Goal: Task Accomplishment & Management: Complete application form

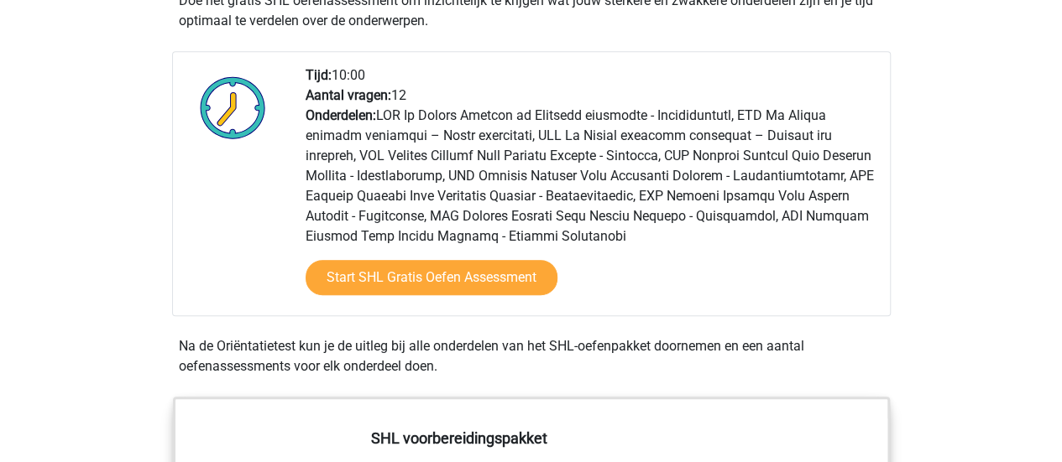
scroll to position [420, 0]
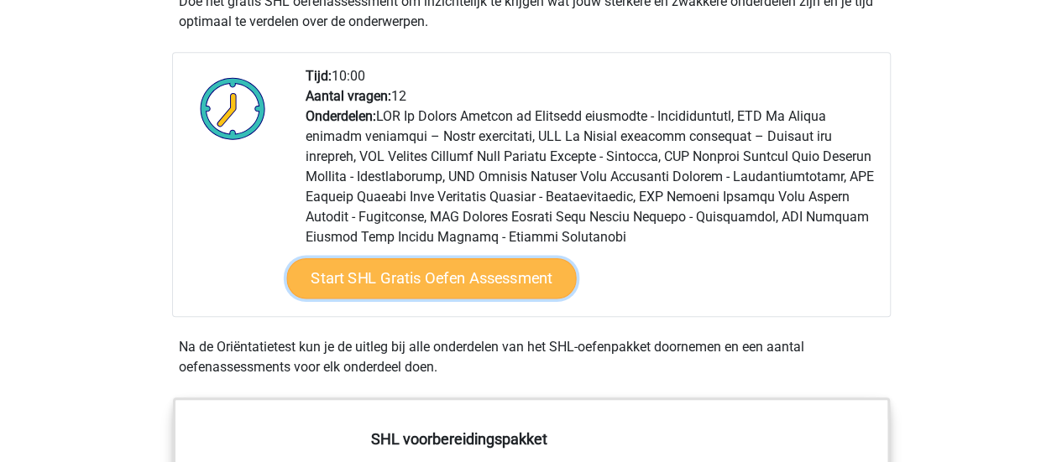
click at [510, 276] on link "Start SHL Gratis Oefen Assessment" at bounding box center [431, 279] width 290 height 40
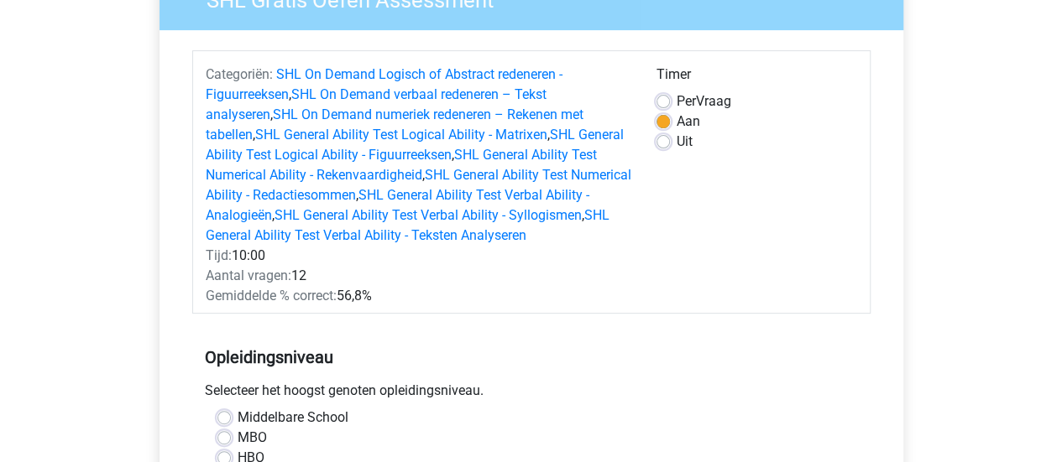
scroll to position [252, 0]
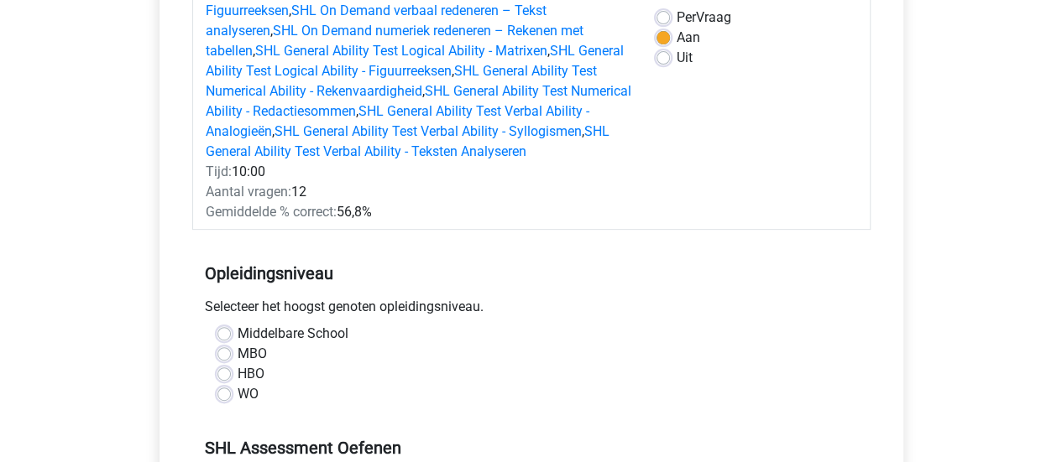
click at [238, 390] on label "WO" at bounding box center [248, 394] width 21 height 20
click at [227, 390] on input "WO" at bounding box center [223, 392] width 13 height 17
radio input "true"
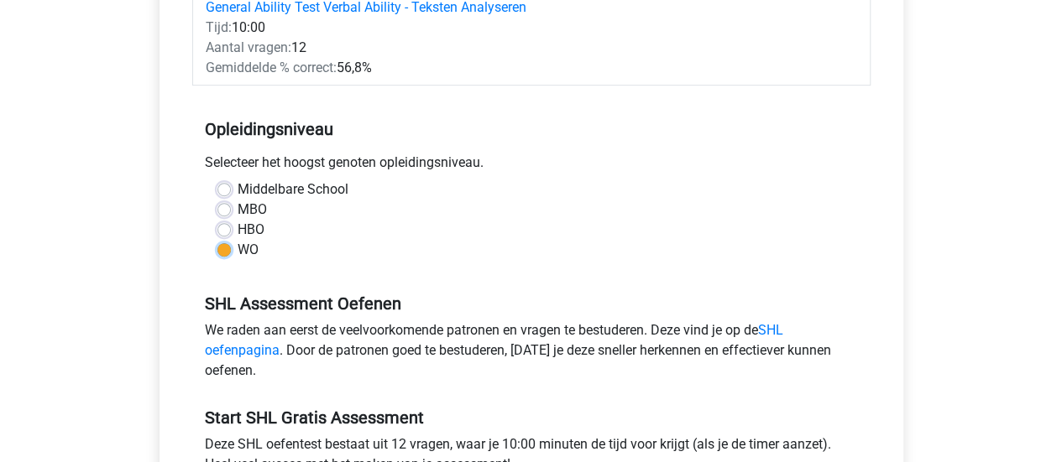
scroll to position [420, 0]
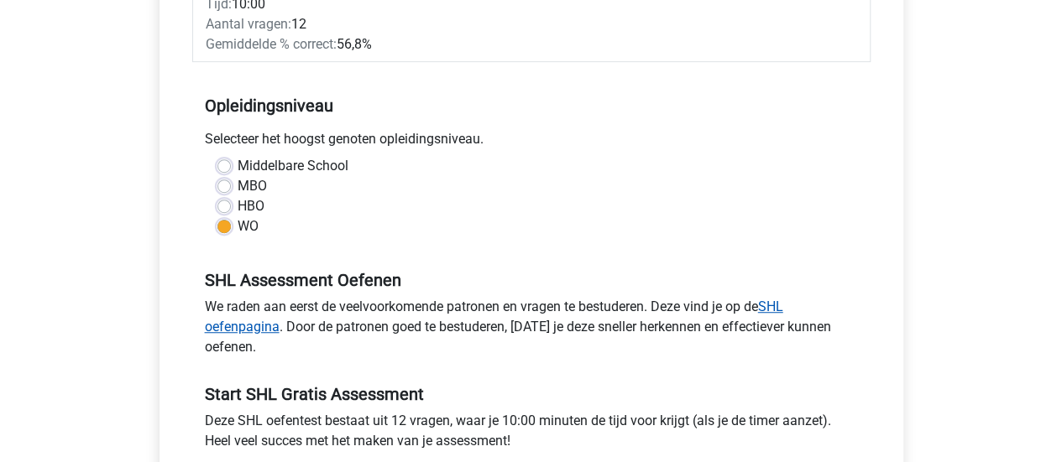
click at [781, 306] on link "SHL oefenpagina" at bounding box center [494, 317] width 578 height 36
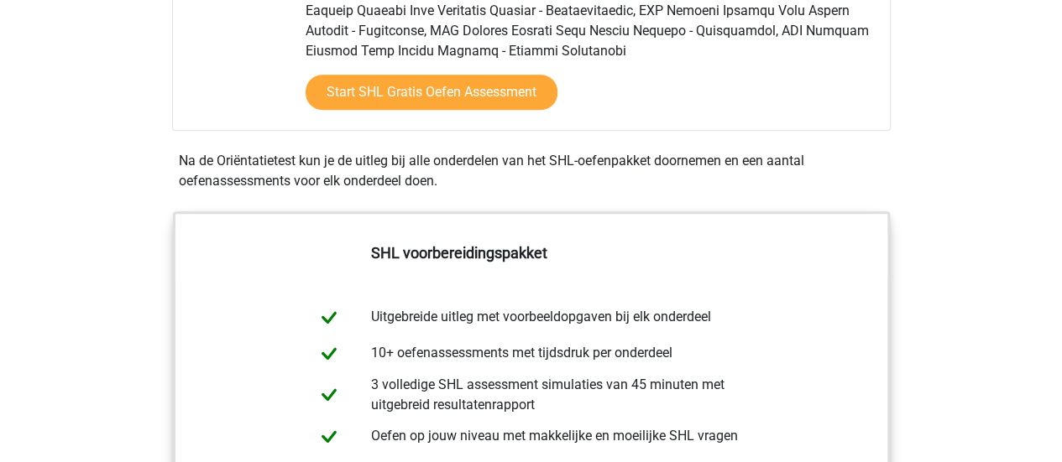
scroll to position [252, 0]
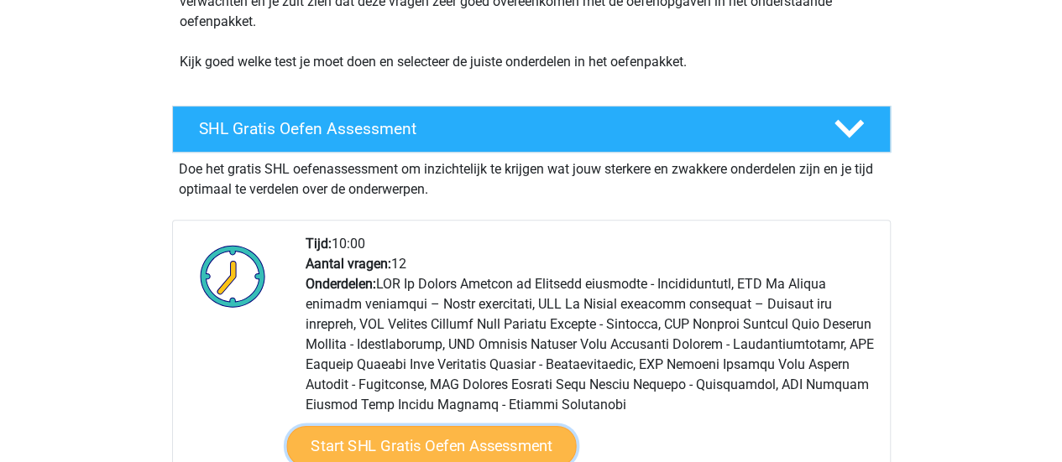
click at [418, 452] on link "Start SHL Gratis Oefen Assessment" at bounding box center [431, 446] width 290 height 40
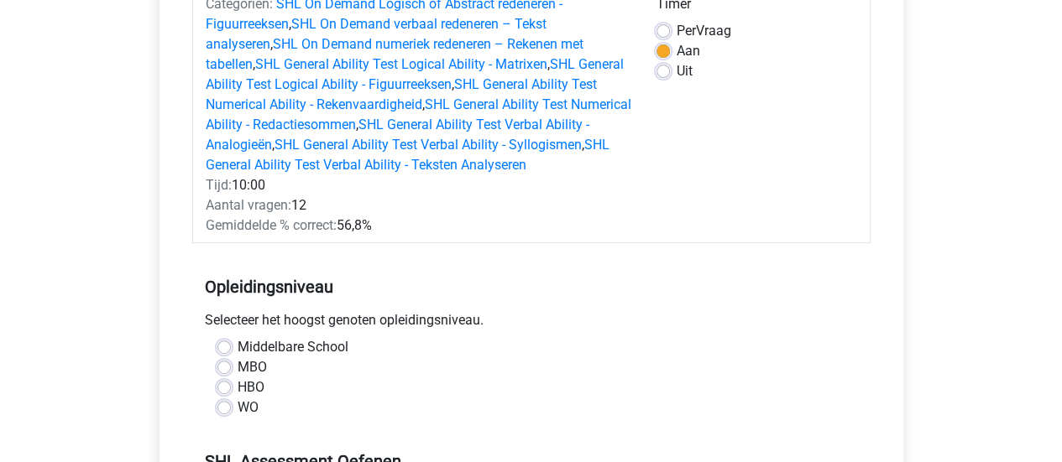
scroll to position [252, 0]
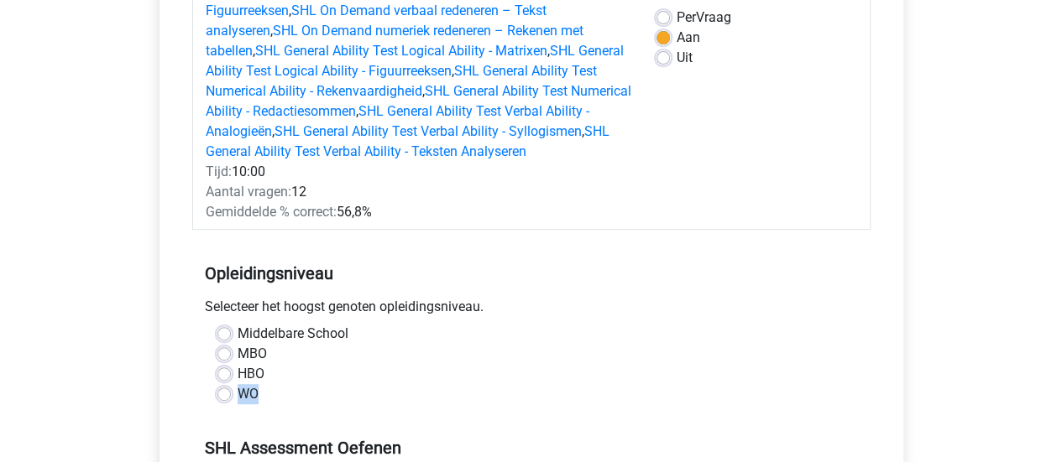
click at [229, 396] on div "WO" at bounding box center [531, 394] width 628 height 20
click at [238, 394] on label "WO" at bounding box center [248, 394] width 21 height 20
click at [221, 394] on input "WO" at bounding box center [223, 392] width 13 height 17
radio input "true"
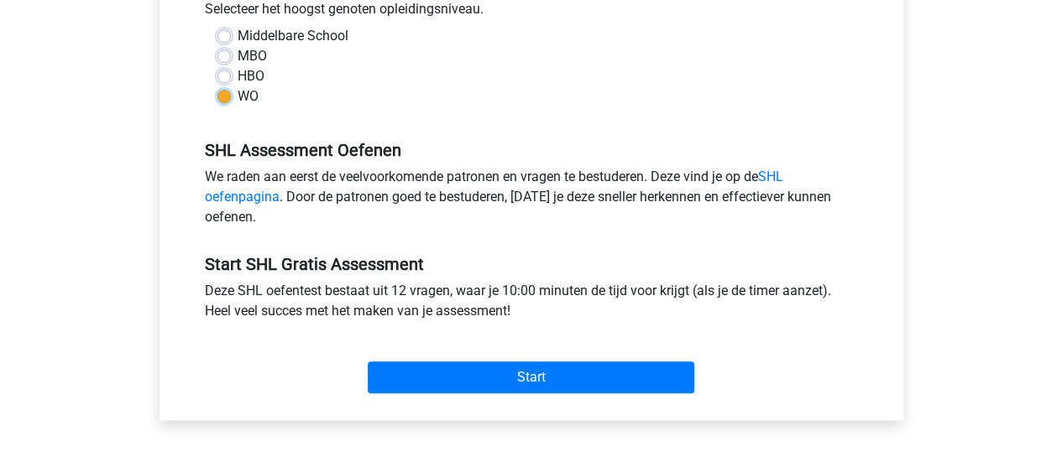
scroll to position [588, 0]
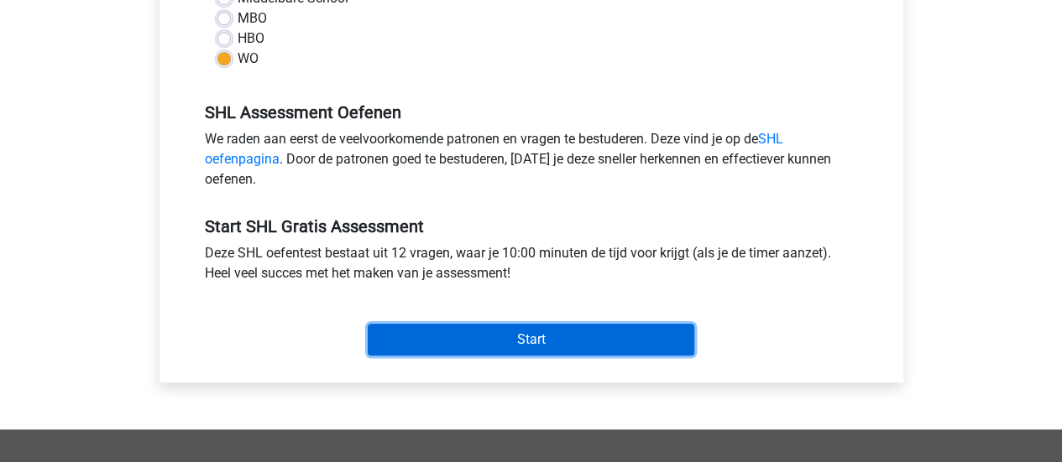
click at [561, 332] on input "Start" at bounding box center [531, 340] width 327 height 32
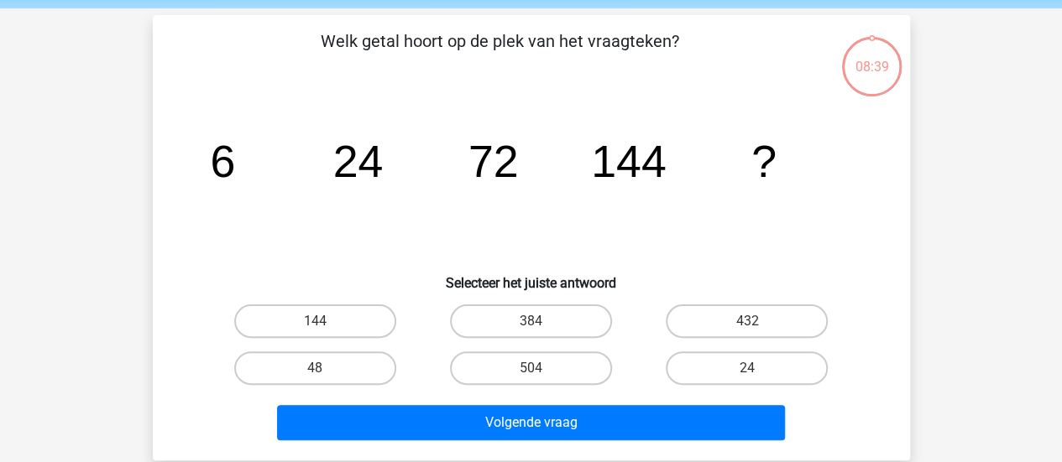
scroll to position [84, 0]
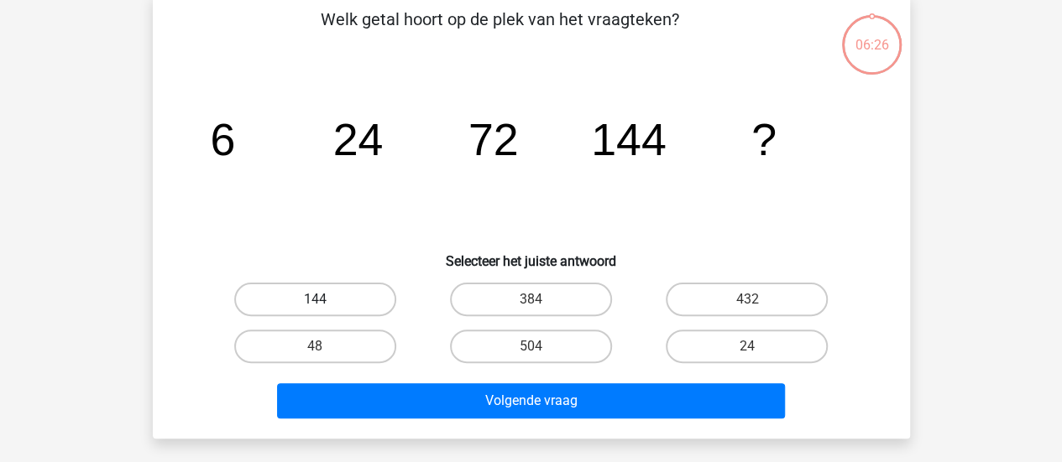
click at [340, 284] on label "144" at bounding box center [315, 300] width 162 height 34
click at [326, 300] on input "144" at bounding box center [320, 305] width 11 height 11
radio input "true"
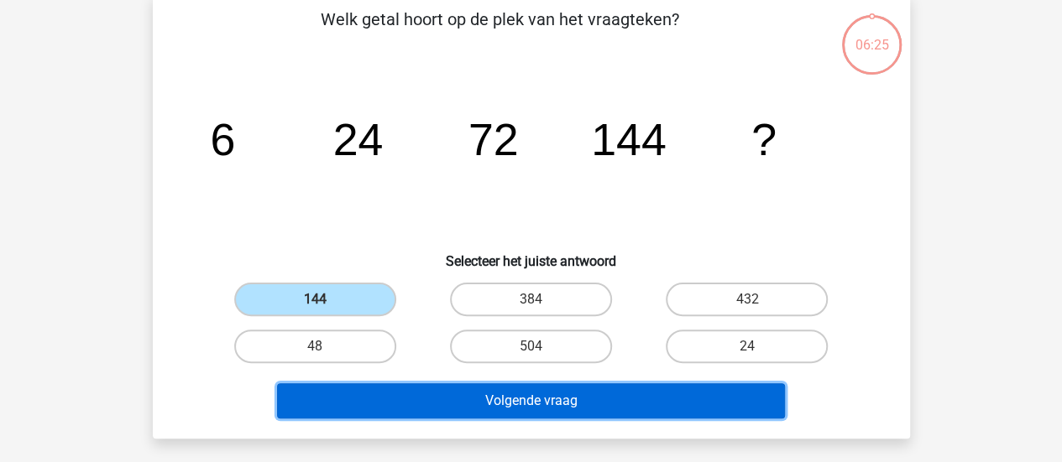
click at [571, 398] on button "Volgende vraag" at bounding box center [531, 401] width 508 height 35
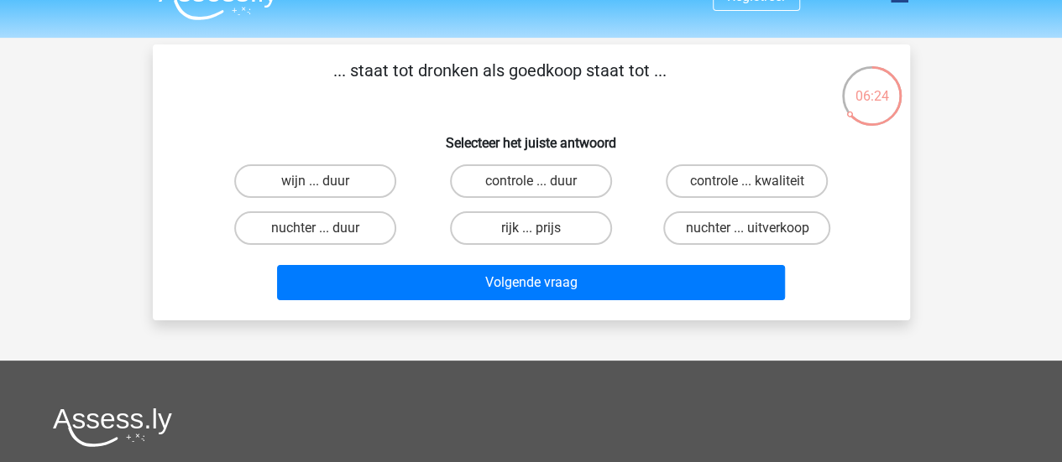
scroll to position [0, 0]
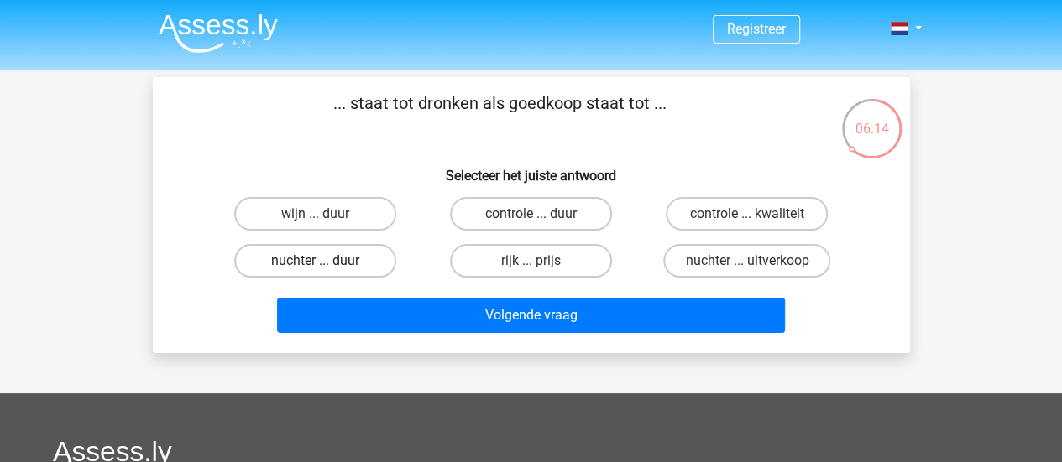
click at [340, 265] on label "nuchter ... duur" at bounding box center [315, 261] width 162 height 34
click at [326, 265] on input "nuchter ... duur" at bounding box center [320, 266] width 11 height 11
radio input "true"
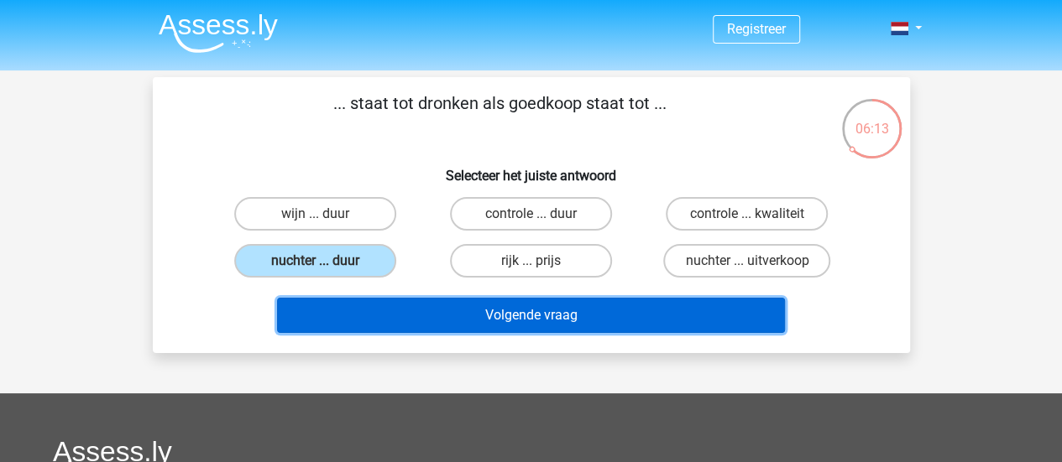
click at [593, 321] on button "Volgende vraag" at bounding box center [531, 315] width 508 height 35
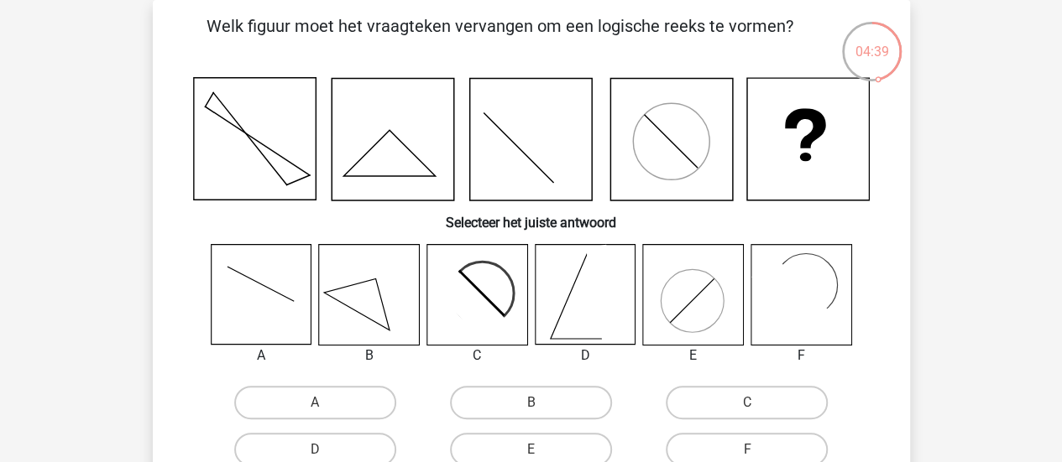
scroll to position [161, 0]
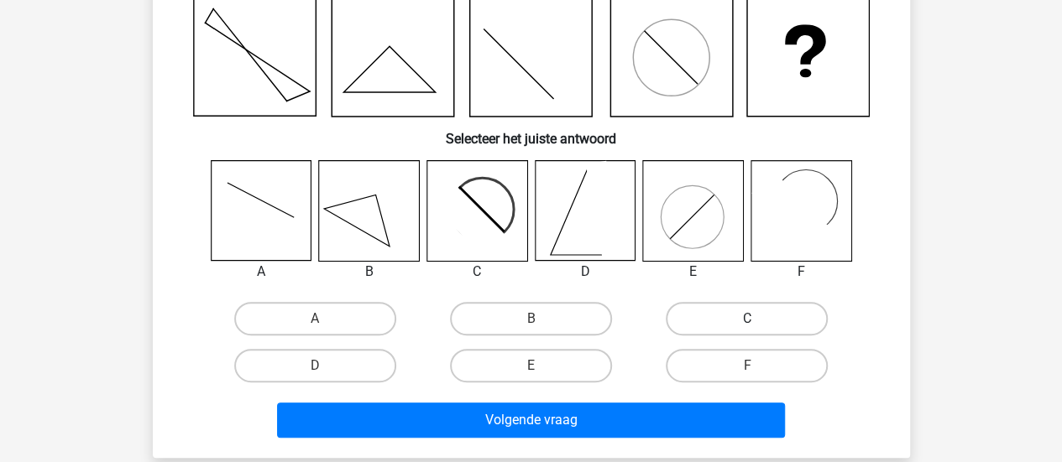
click at [703, 304] on label "C" at bounding box center [747, 319] width 162 height 34
click at [747, 319] on input "C" at bounding box center [752, 324] width 11 height 11
radio input "true"
click at [652, 402] on div "Volgende vraag" at bounding box center [531, 416] width 703 height 55
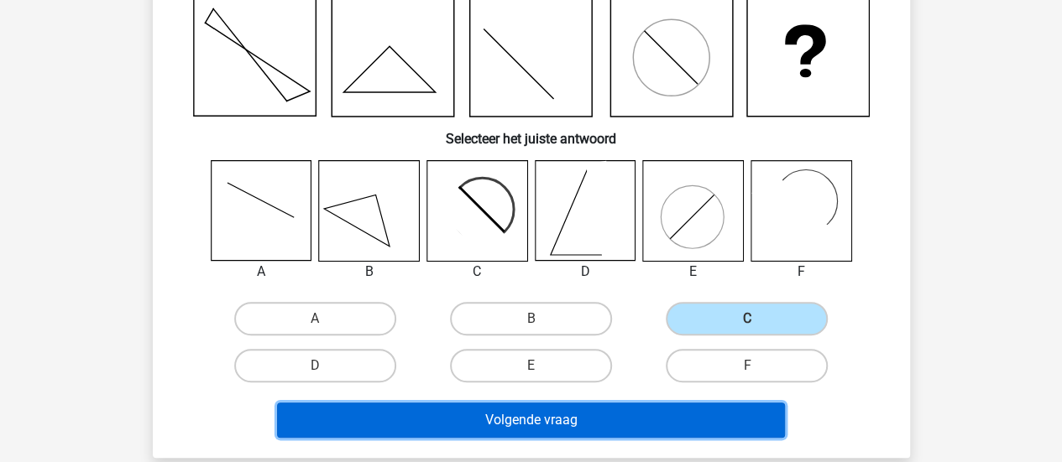
click at [655, 414] on button "Volgende vraag" at bounding box center [531, 420] width 508 height 35
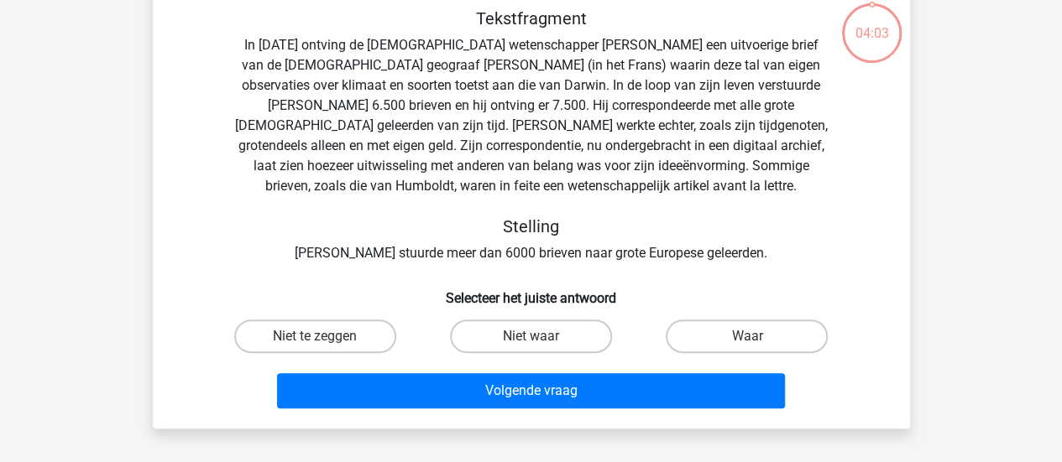
scroll to position [77, 0]
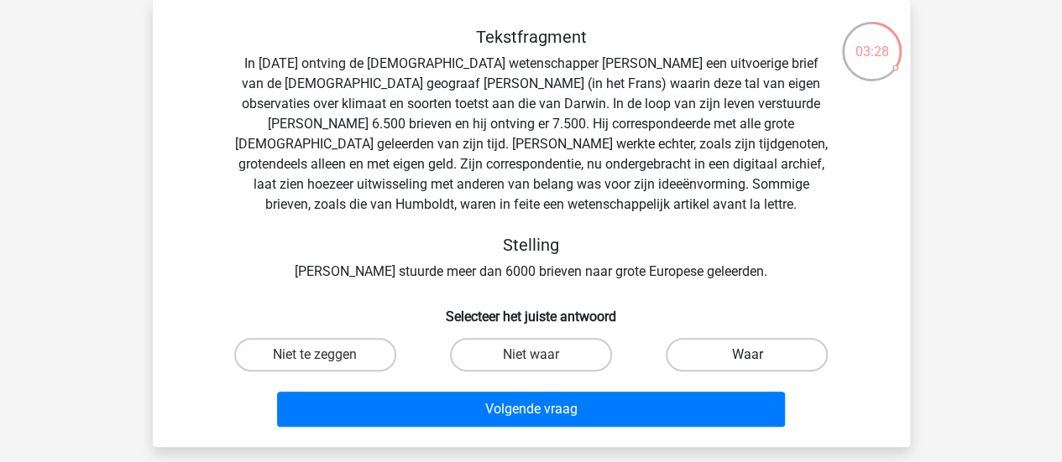
click at [692, 355] on label "Waar" at bounding box center [747, 355] width 162 height 34
click at [747, 355] on input "Waar" at bounding box center [752, 360] width 11 height 11
radio input "true"
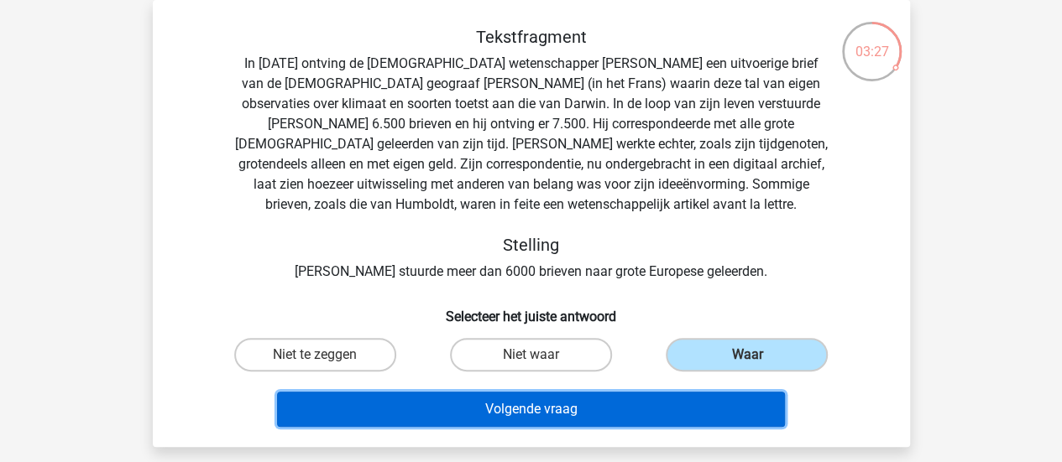
click at [632, 422] on button "Volgende vraag" at bounding box center [531, 409] width 508 height 35
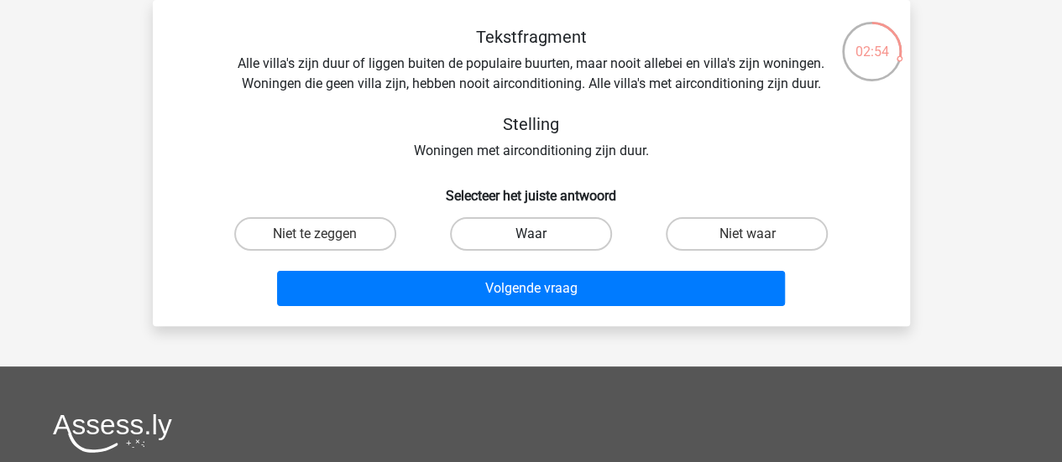
click at [546, 234] on label "Waar" at bounding box center [531, 234] width 162 height 34
click at [541, 234] on input "Waar" at bounding box center [535, 239] width 11 height 11
radio input "true"
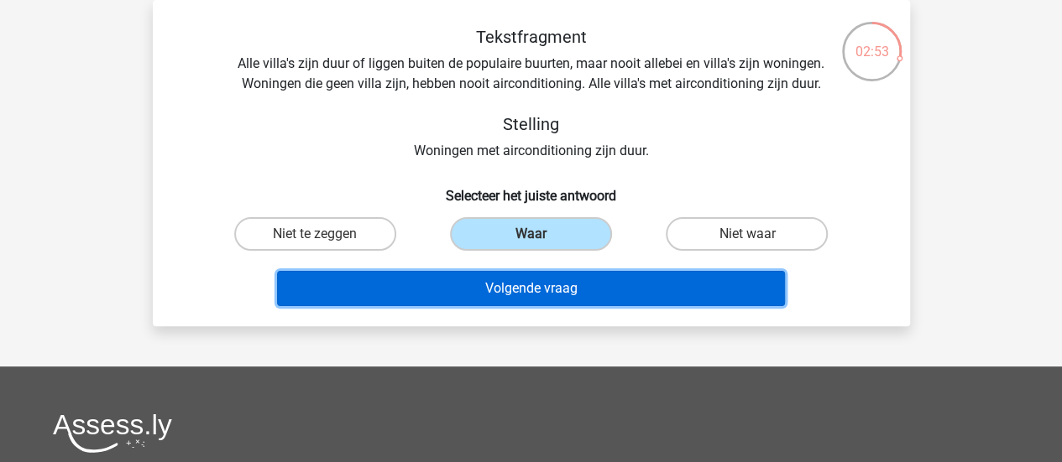
click at [562, 295] on button "Volgende vraag" at bounding box center [531, 288] width 508 height 35
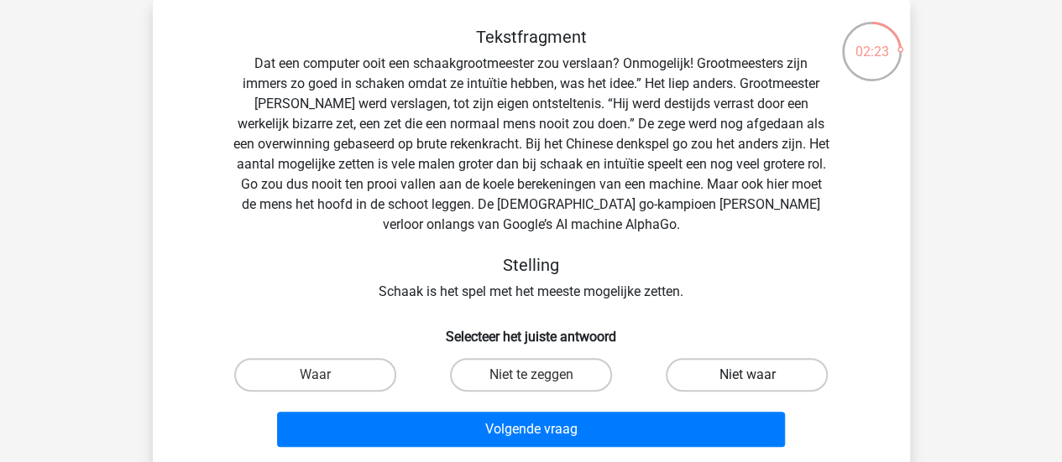
click at [752, 365] on label "Niet waar" at bounding box center [747, 375] width 162 height 34
click at [752, 375] on input "Niet waar" at bounding box center [752, 380] width 11 height 11
radio input "true"
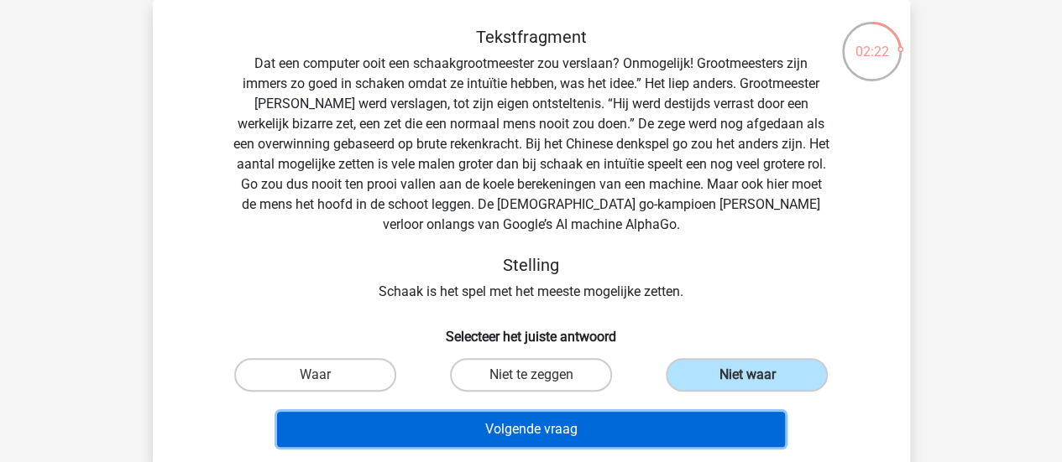
click at [585, 428] on button "Volgende vraag" at bounding box center [531, 429] width 508 height 35
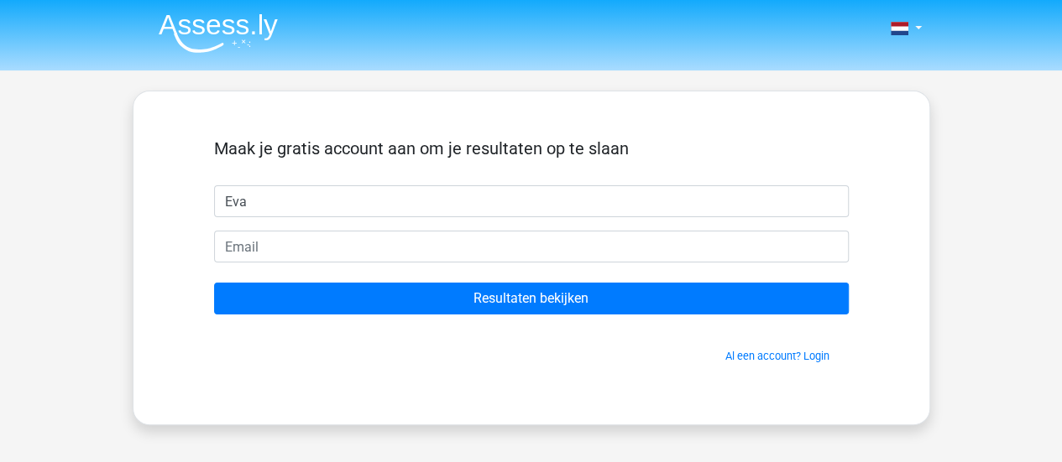
type input "Eva"
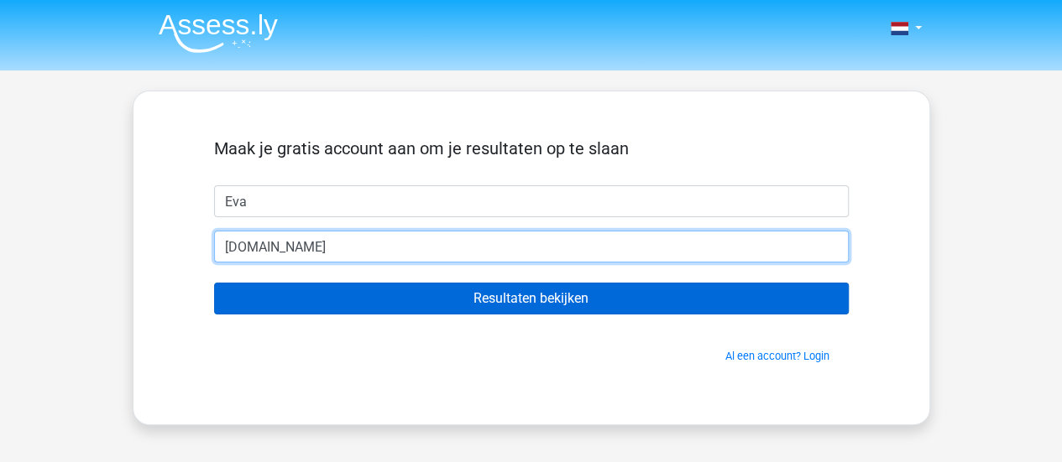
type input "[EMAIL_ADDRESS][DOMAIN_NAME]"
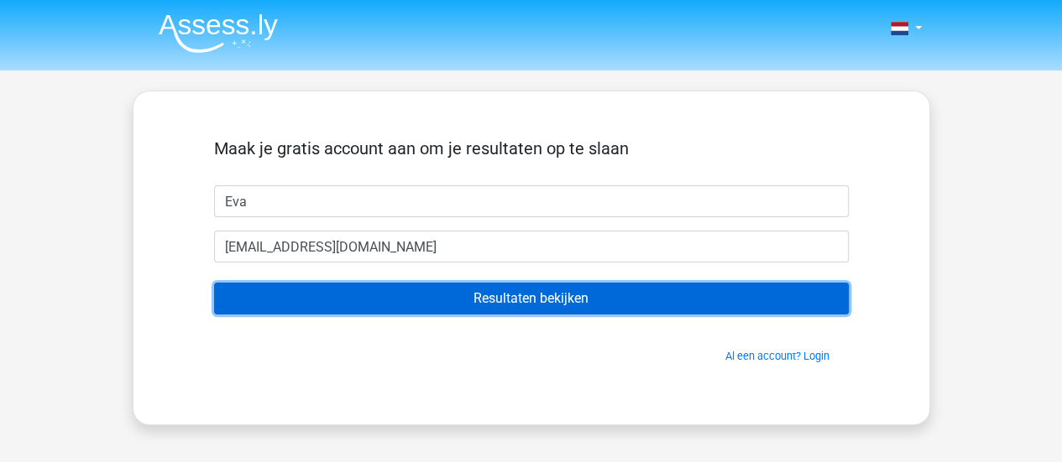
click at [544, 295] on input "Resultaten bekijken" at bounding box center [531, 299] width 635 height 32
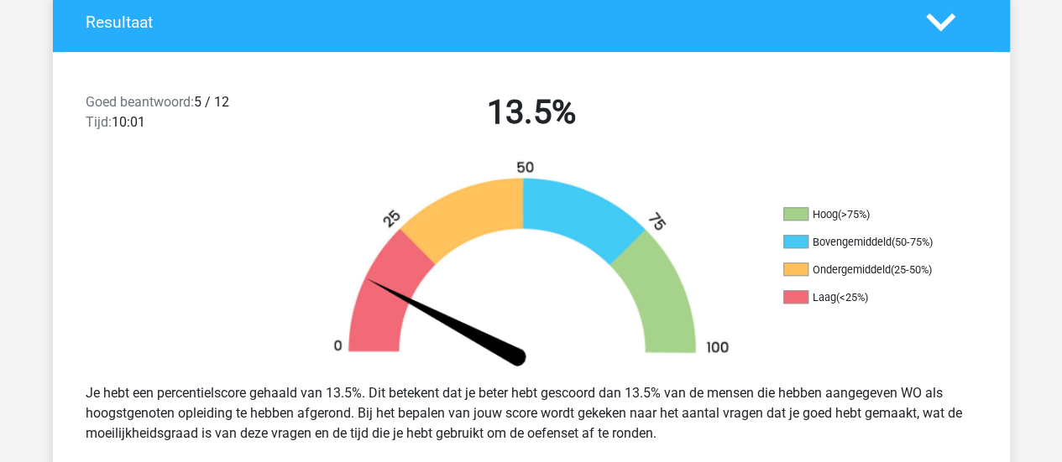
scroll to position [420, 0]
